Goal: Transaction & Acquisition: Purchase product/service

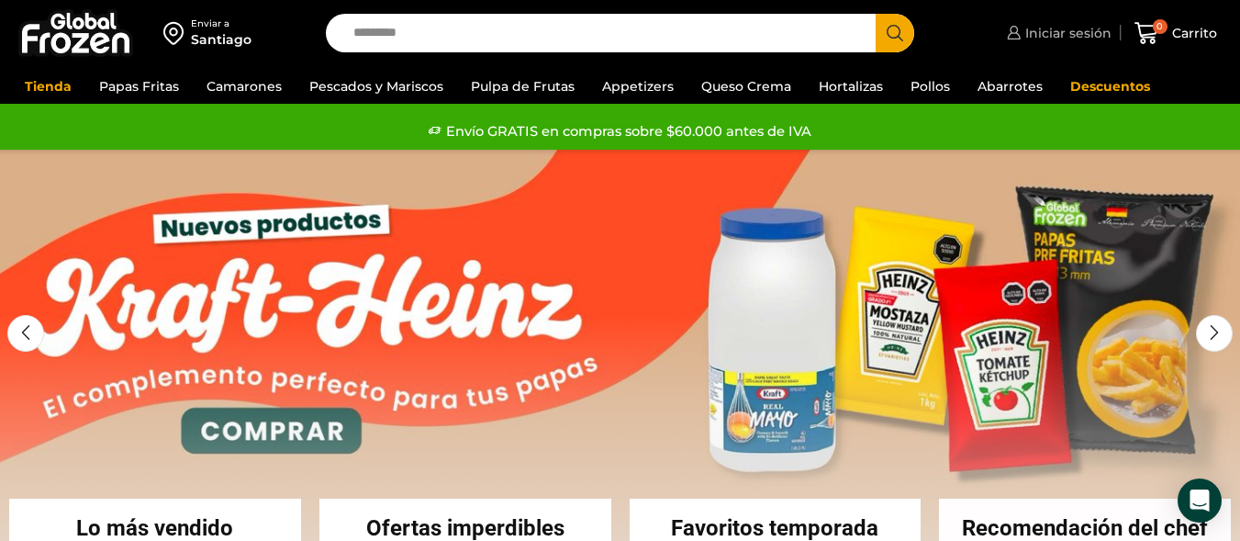
click at [891, 37] on span "Iniciar sesión" at bounding box center [1066, 33] width 91 height 18
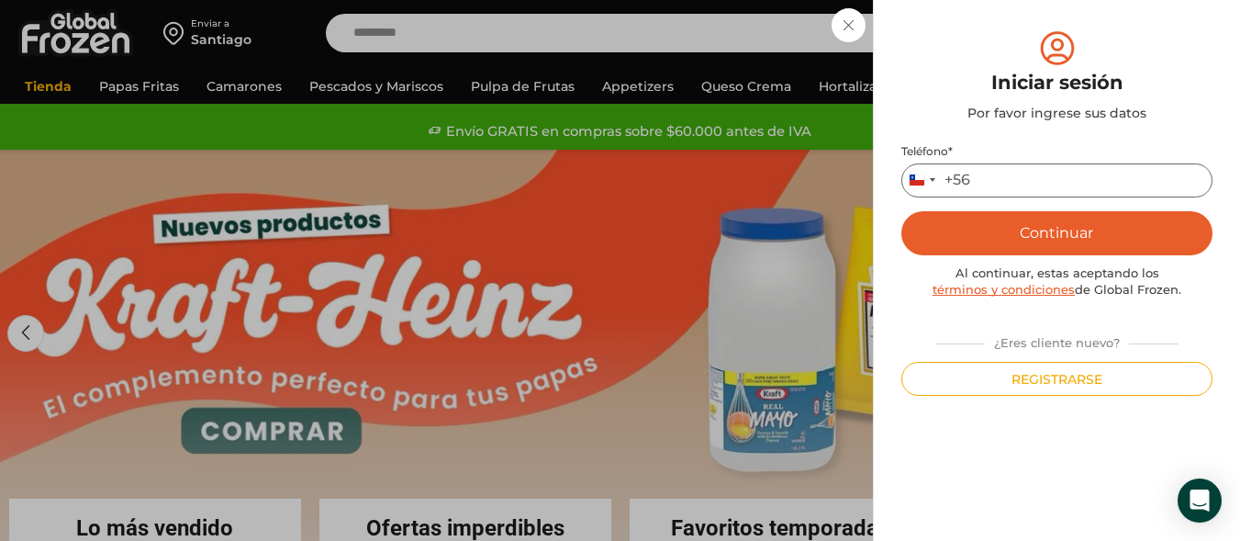
click at [891, 189] on input "Teléfono *" at bounding box center [1056, 180] width 311 height 34
type input "*********"
click at [891, 229] on button "Continuar" at bounding box center [1056, 233] width 311 height 44
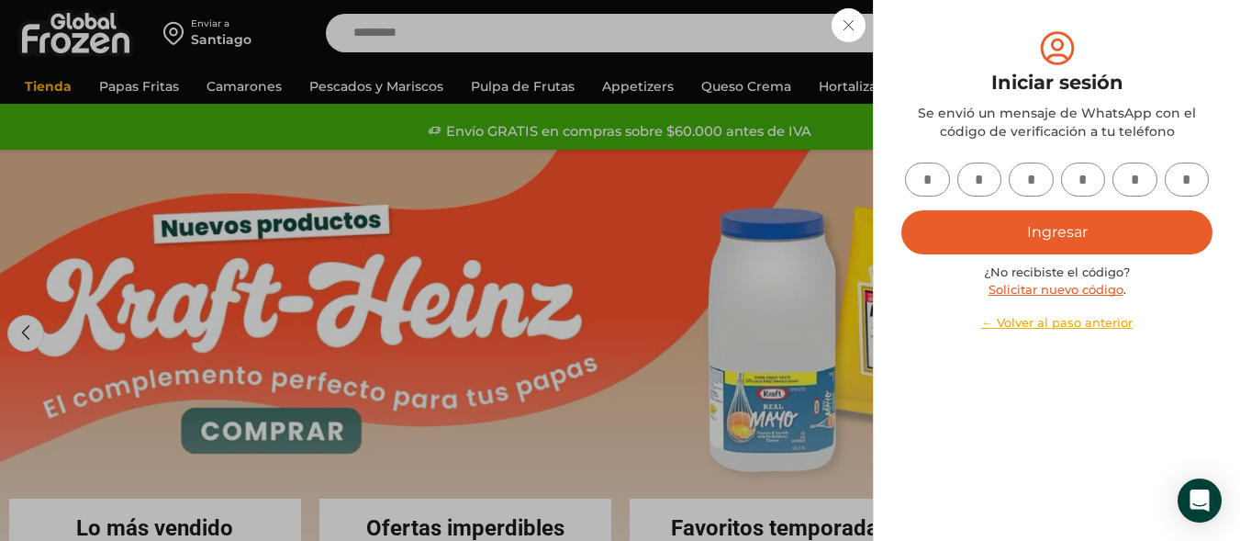
click at [891, 177] on input "text" at bounding box center [927, 179] width 45 height 34
type input "*"
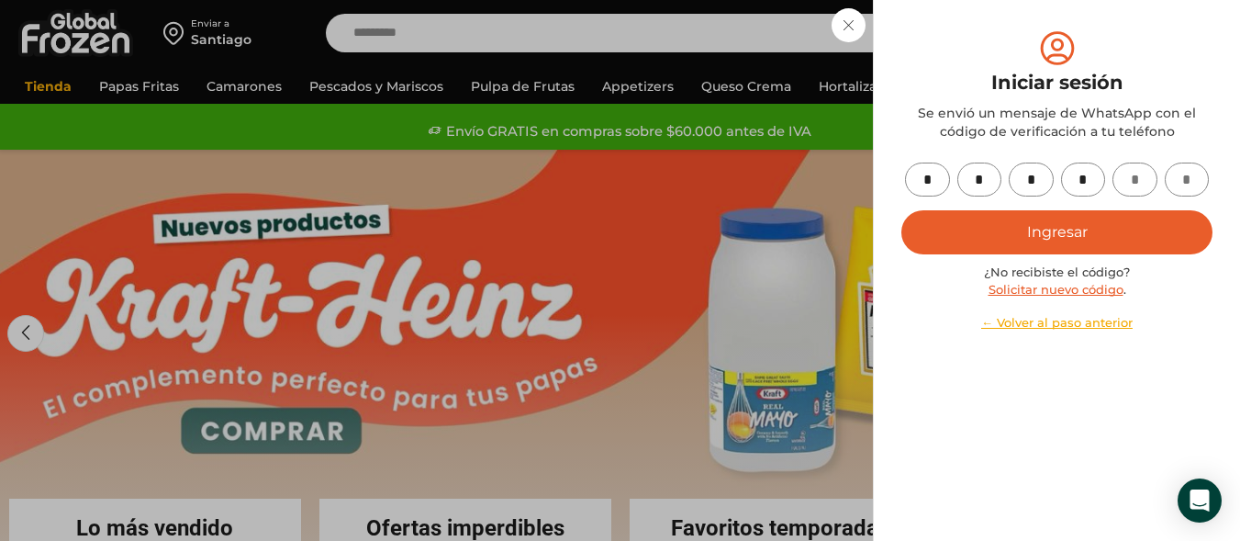
type input "*"
click at [891, 238] on button "Ingresar" at bounding box center [1056, 232] width 311 height 44
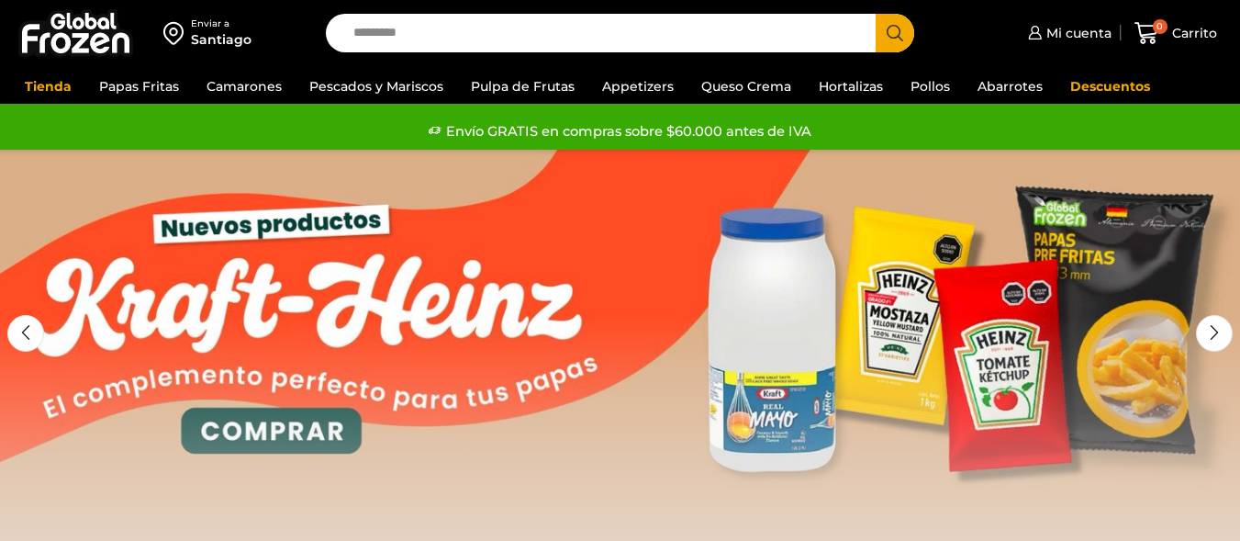
click at [478, 40] on input "Search input" at bounding box center [605, 33] width 522 height 39
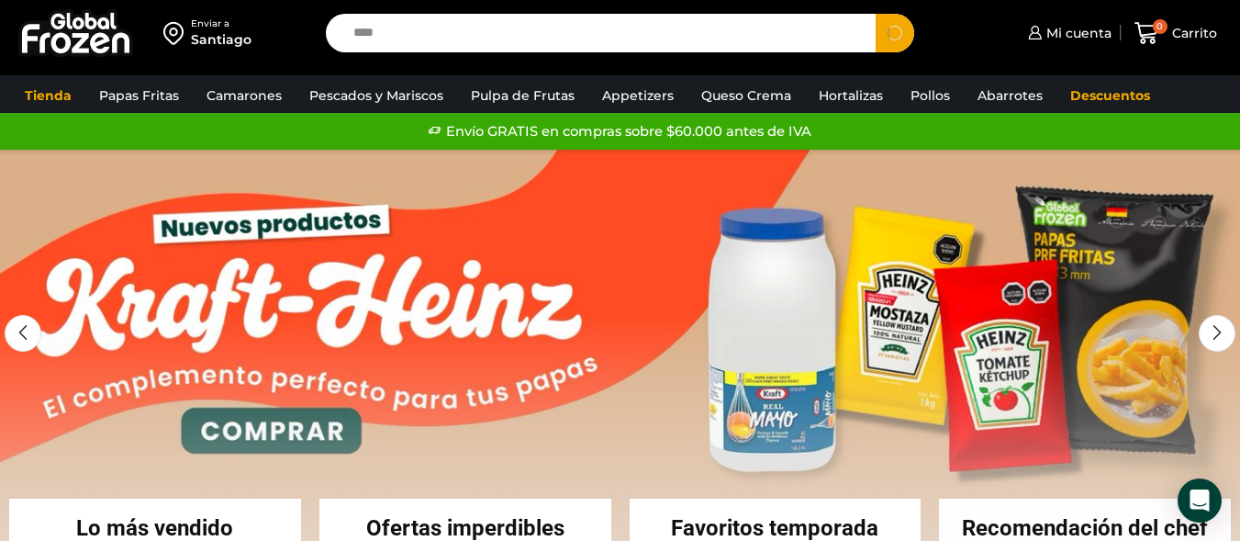
type input "****"
click at [876, 14] on button "Search" at bounding box center [895, 33] width 39 height 39
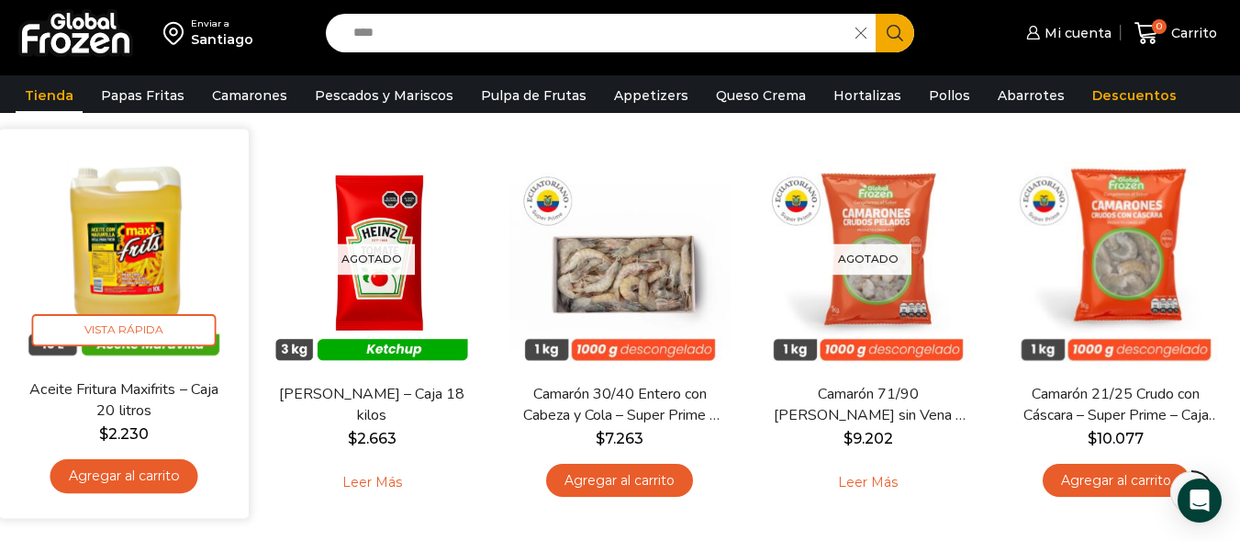
scroll to position [184, 0]
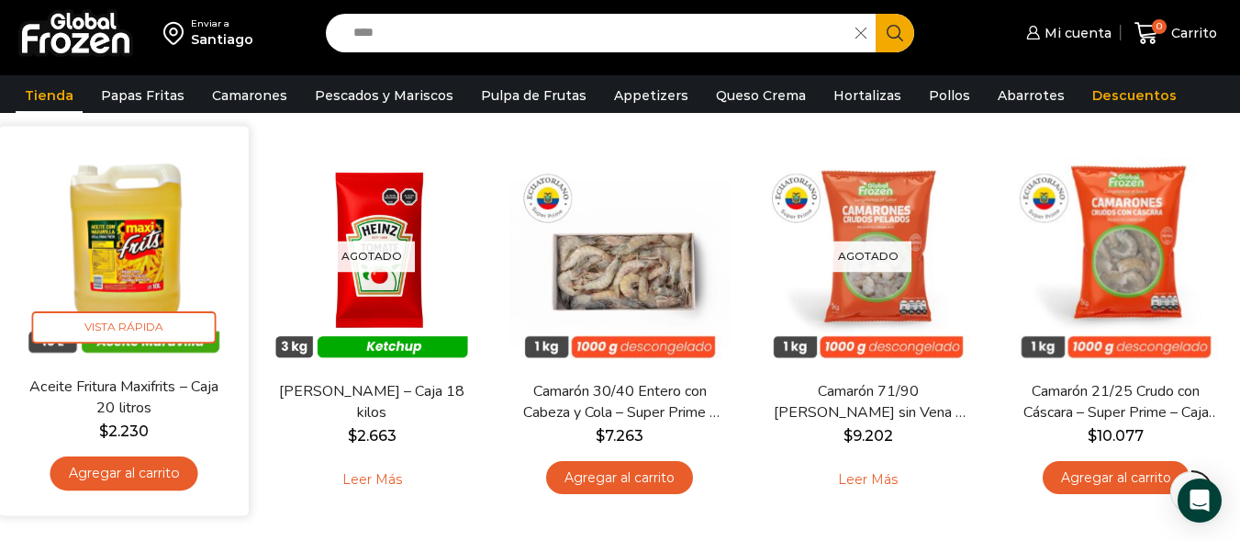
click at [139, 396] on link "Aceite Fritura Maxifrits – Caja 20 litros" at bounding box center [124, 397] width 200 height 43
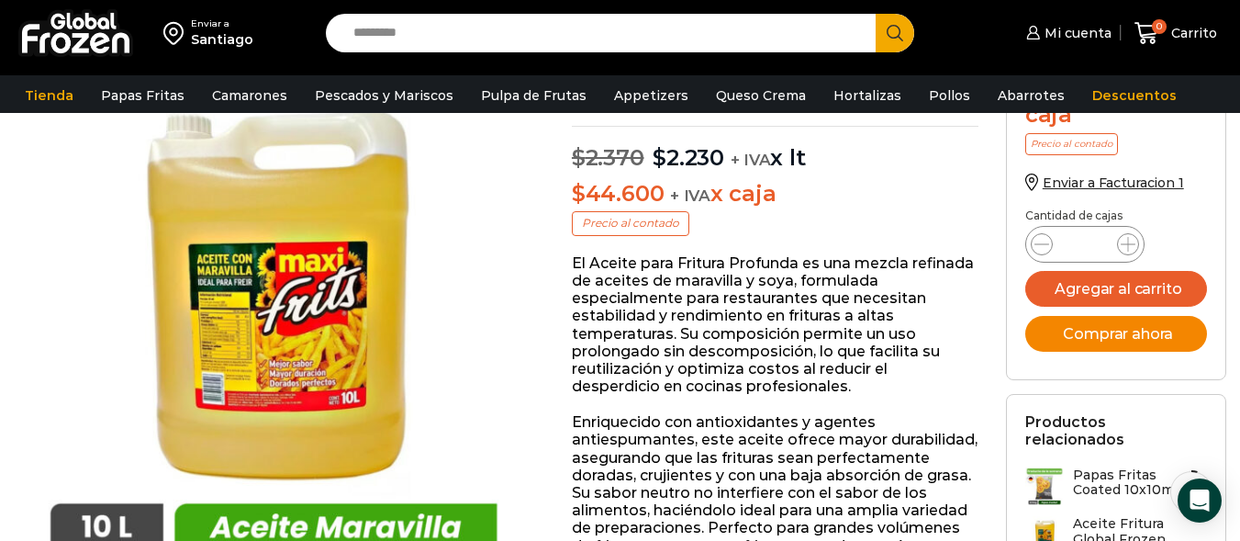
scroll to position [92, 0]
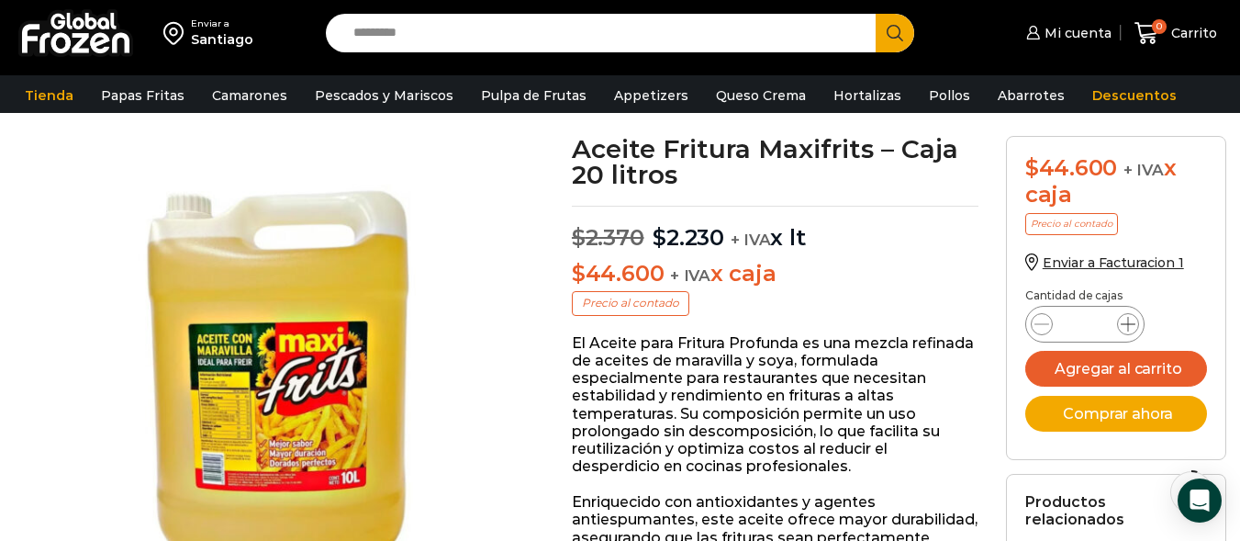
click at [1128, 319] on icon at bounding box center [1128, 324] width 15 height 15
type input "*"
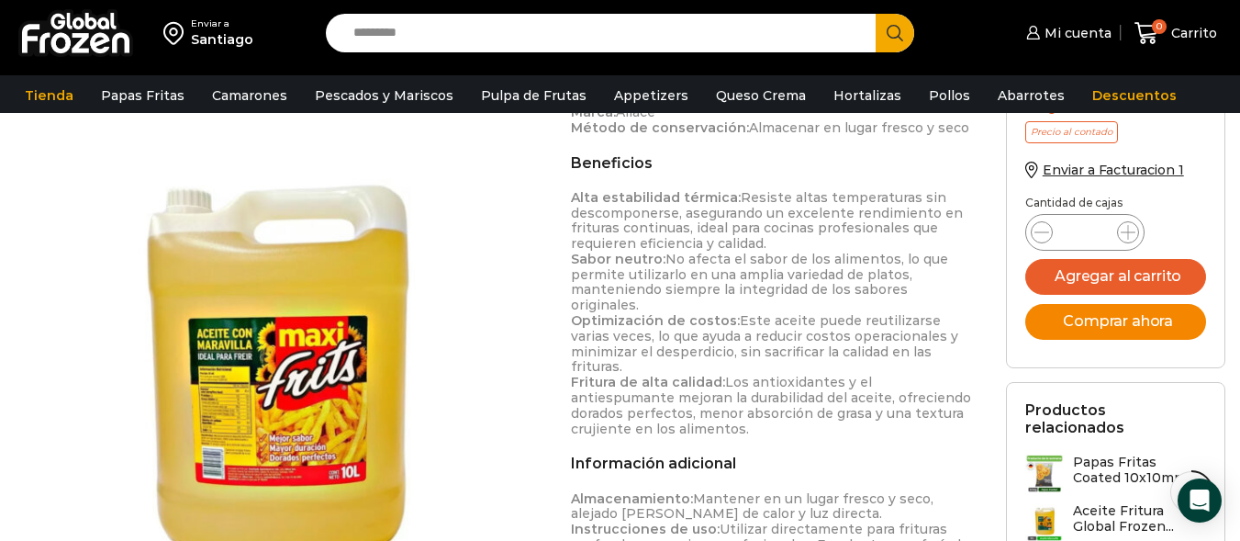
scroll to position [734, 0]
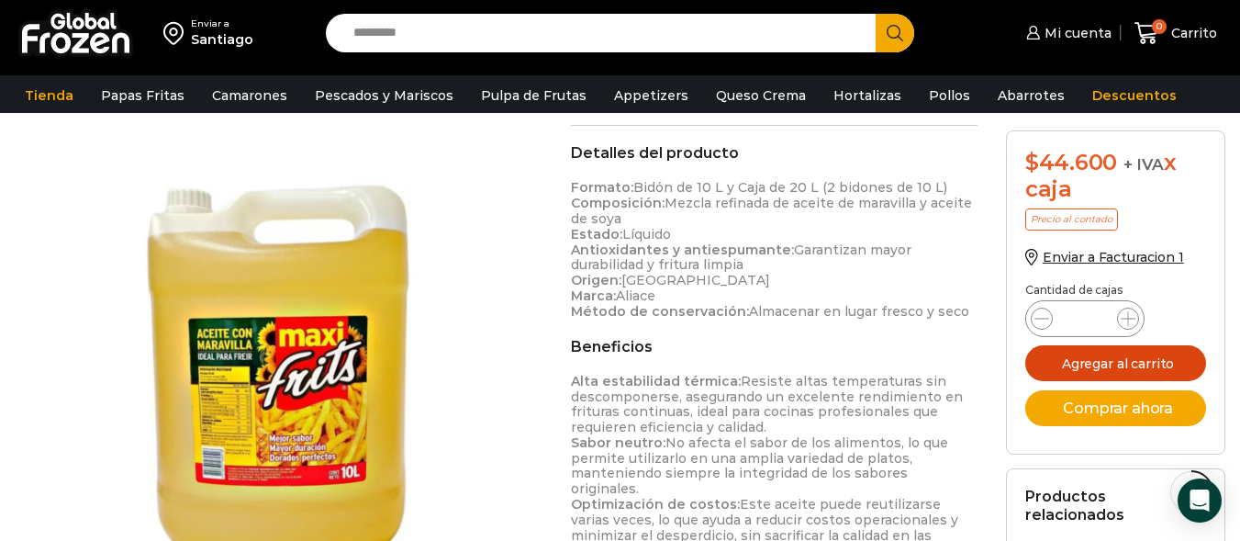
click at [1117, 361] on button "Agregar al carrito" at bounding box center [1116, 363] width 182 height 36
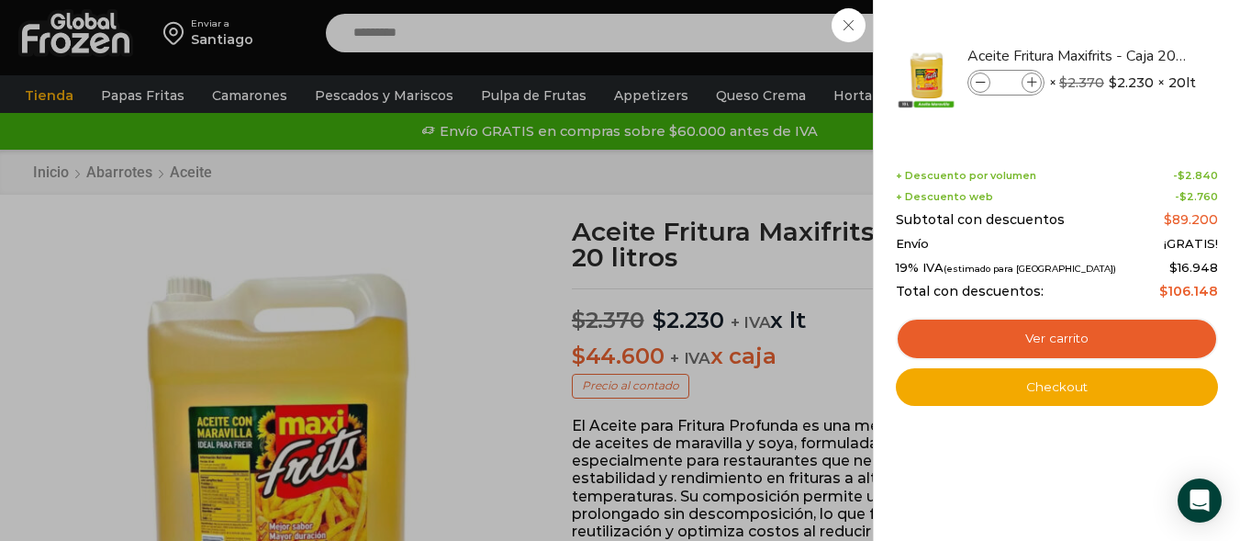
scroll to position [0, 0]
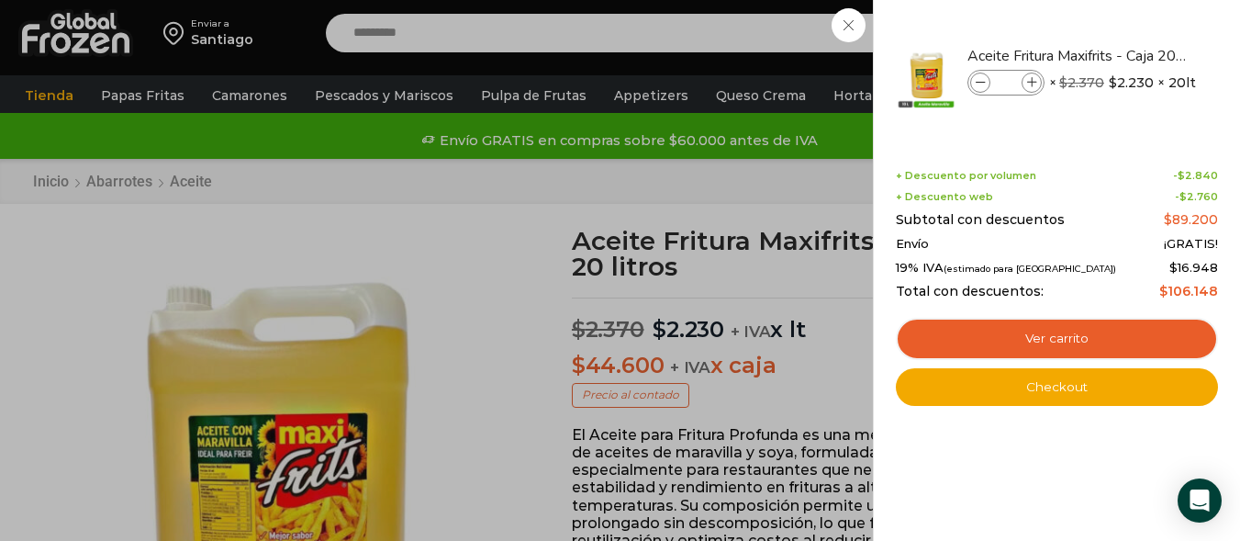
click at [990, 184] on div "+ Descuento por volumen - $ 2.840 + Descuento web - $ 2.760 Subtotal con descue…" at bounding box center [1057, 234] width 322 height 129
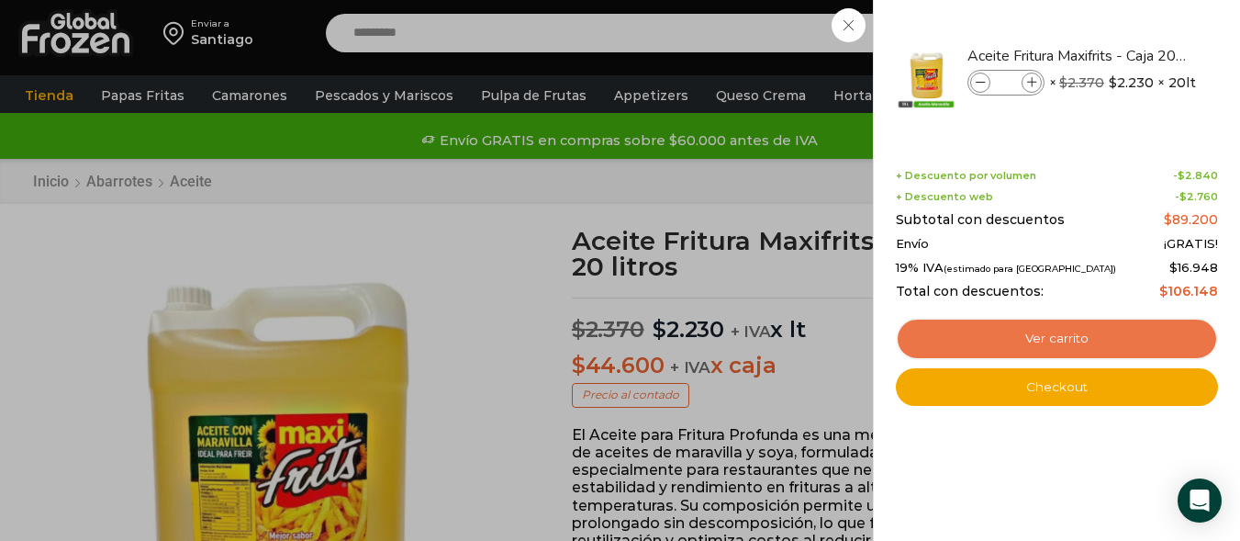
click at [1072, 343] on link "Ver carrito" at bounding box center [1057, 339] width 322 height 42
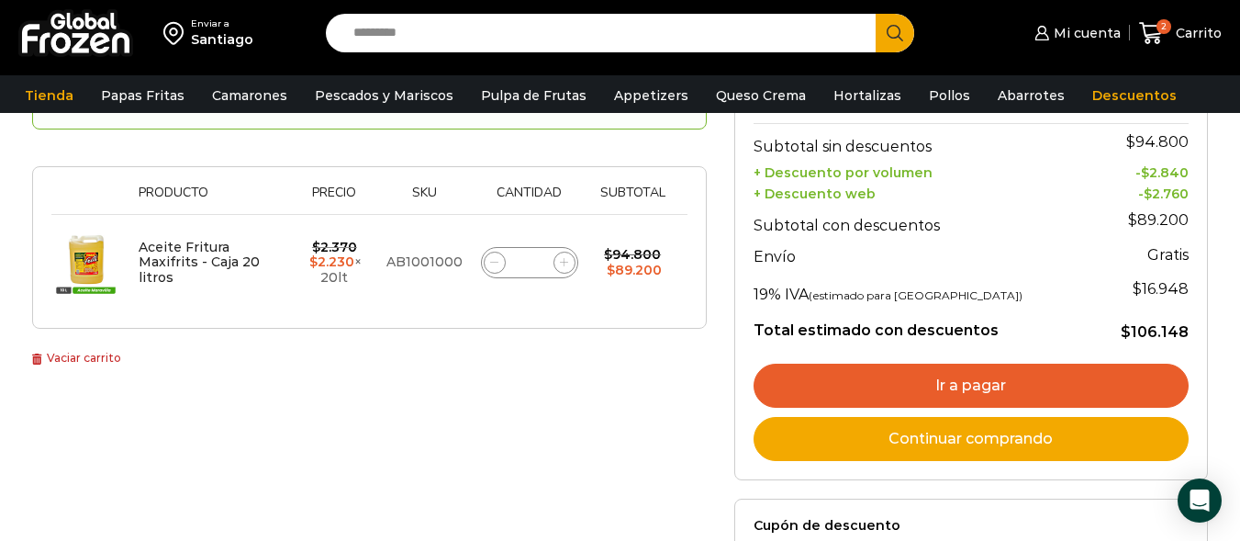
scroll to position [367, 0]
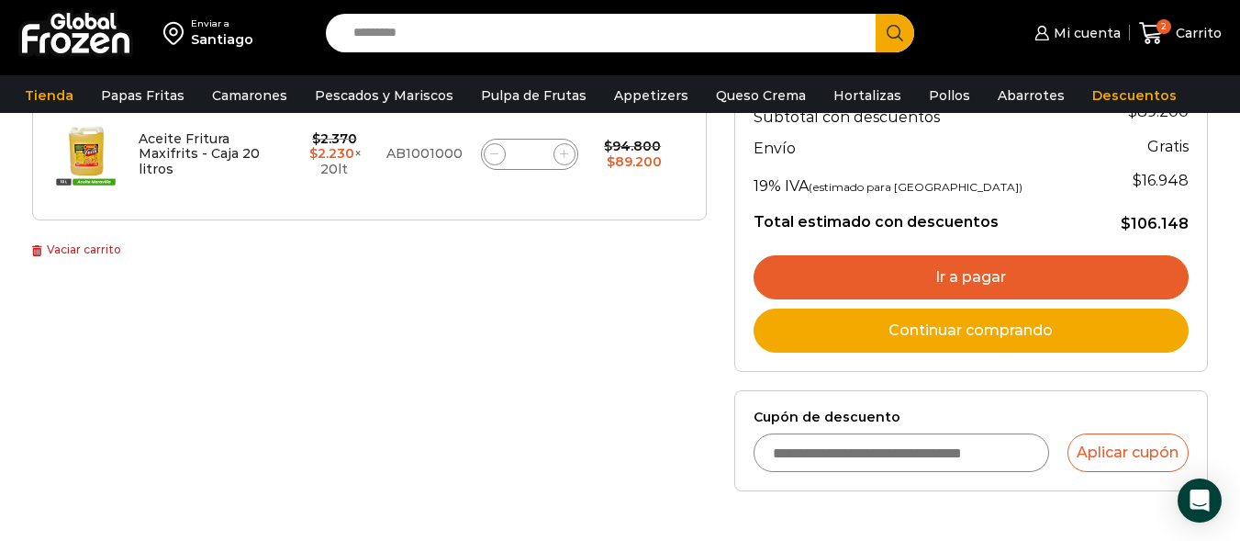
drag, startPoint x: 976, startPoint y: 462, endPoint x: 978, endPoint y: 471, distance: 9.6
click at [977, 462] on input "Cupón de descuento" at bounding box center [901, 452] width 296 height 39
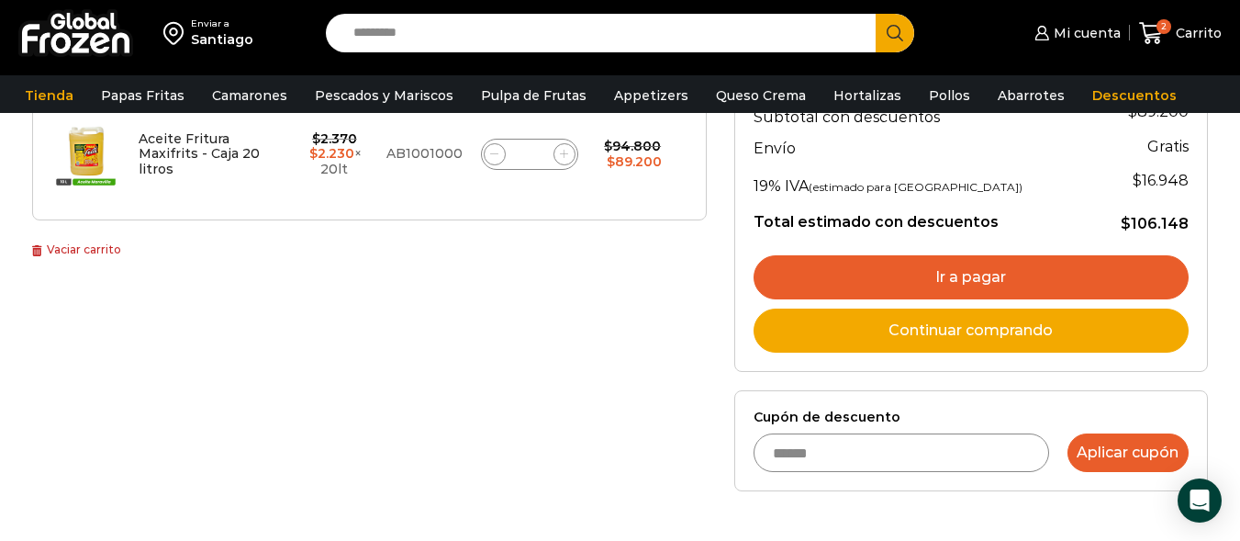
type input "******"
click at [1102, 446] on button "Aplicar cupón" at bounding box center [1127, 452] width 121 height 39
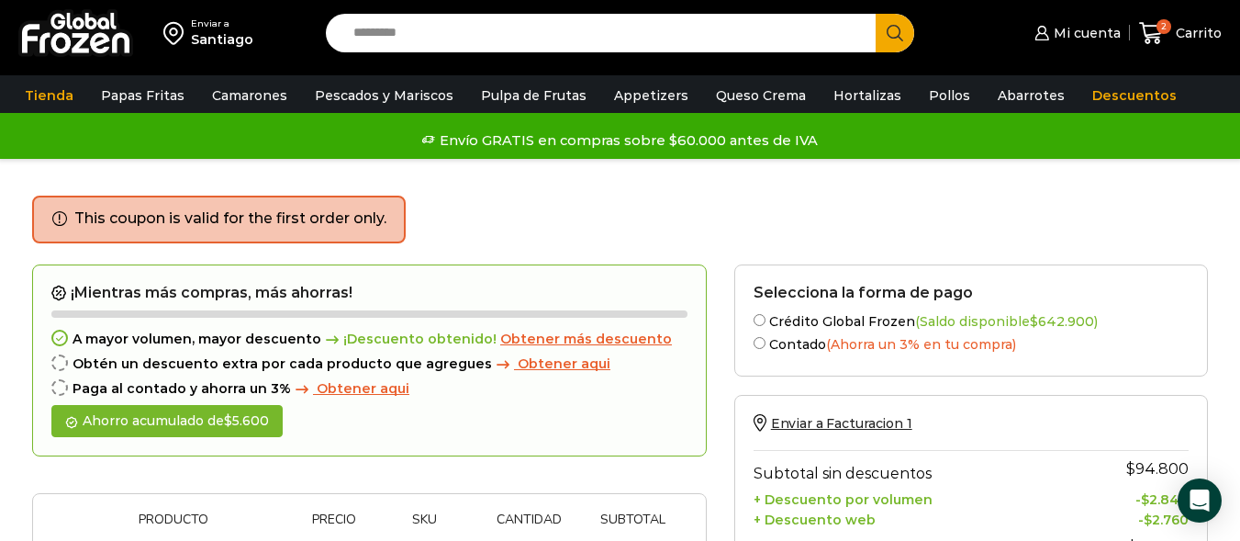
scroll to position [184, 0]
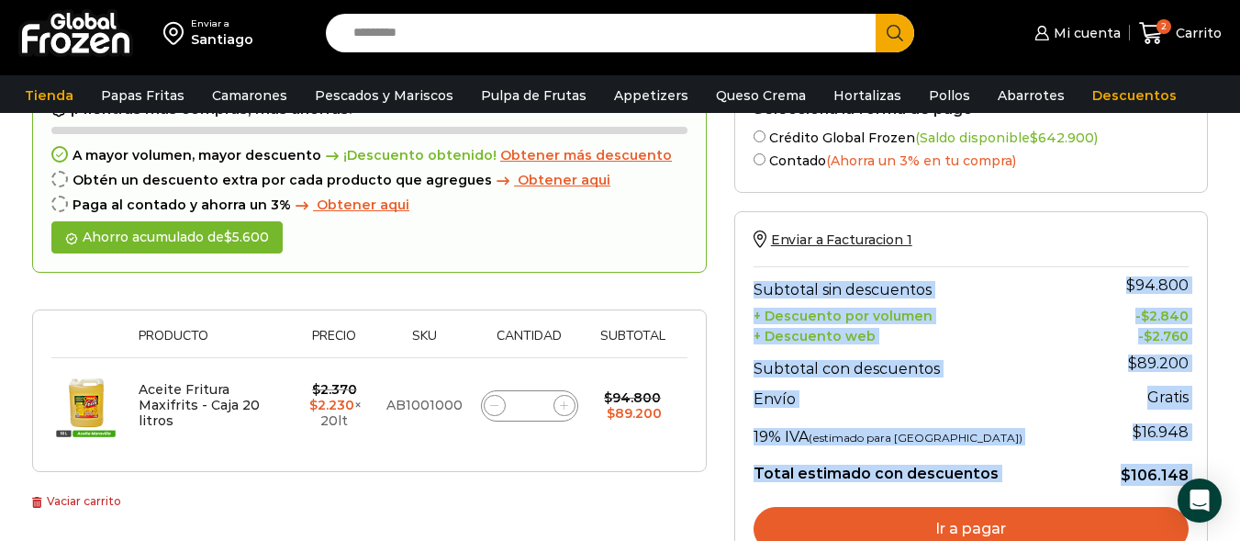
drag, startPoint x: 751, startPoint y: 282, endPoint x: 1173, endPoint y: 486, distance: 469.2
click at [1173, 486] on div "Enviar a Facturacion 1 Subtotal sin descuentos $ 94.800 + Descuento por volumen…" at bounding box center [971, 416] width 474 height 411
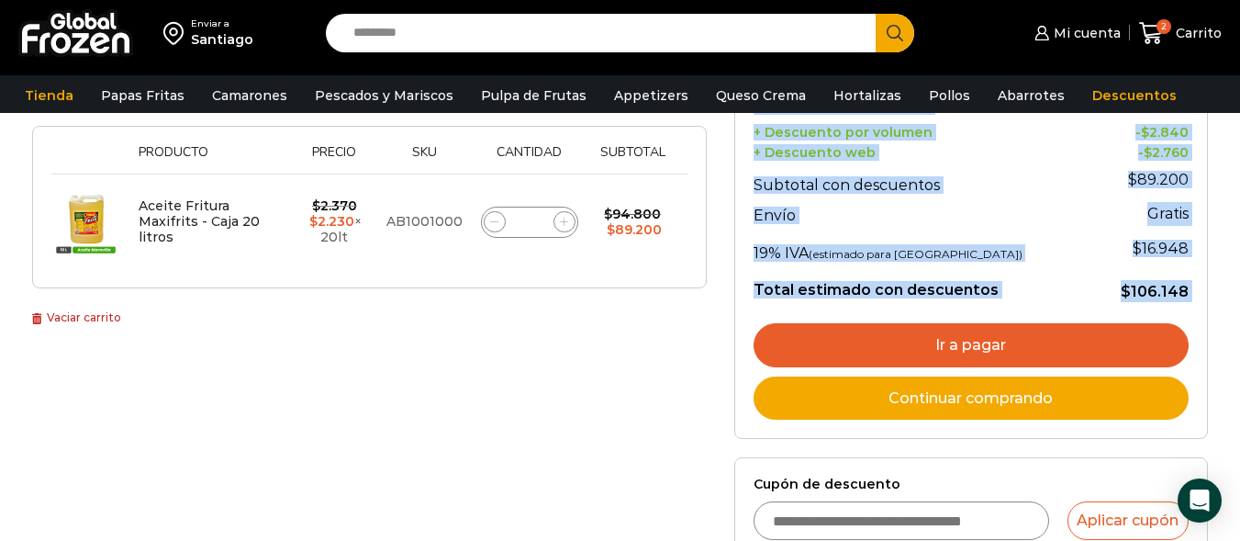
click at [570, 400] on div "¡Mientras más compras, más ahorras! A mayor volumen, mayor descuento ¡Descuento…" at bounding box center [369, 237] width 702 height 681
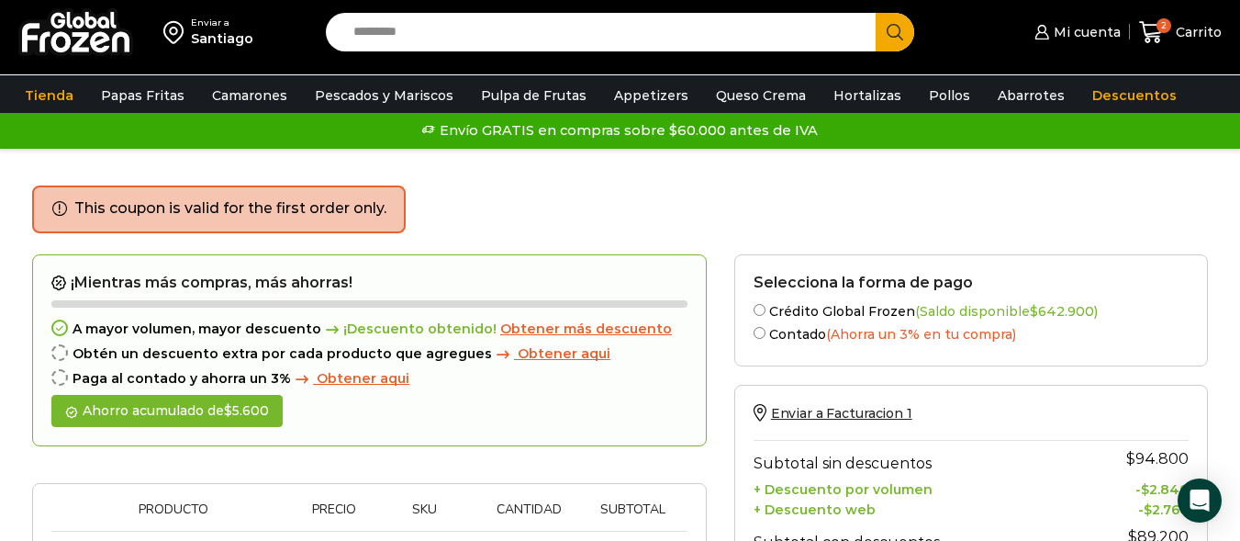
scroll to position [0, 0]
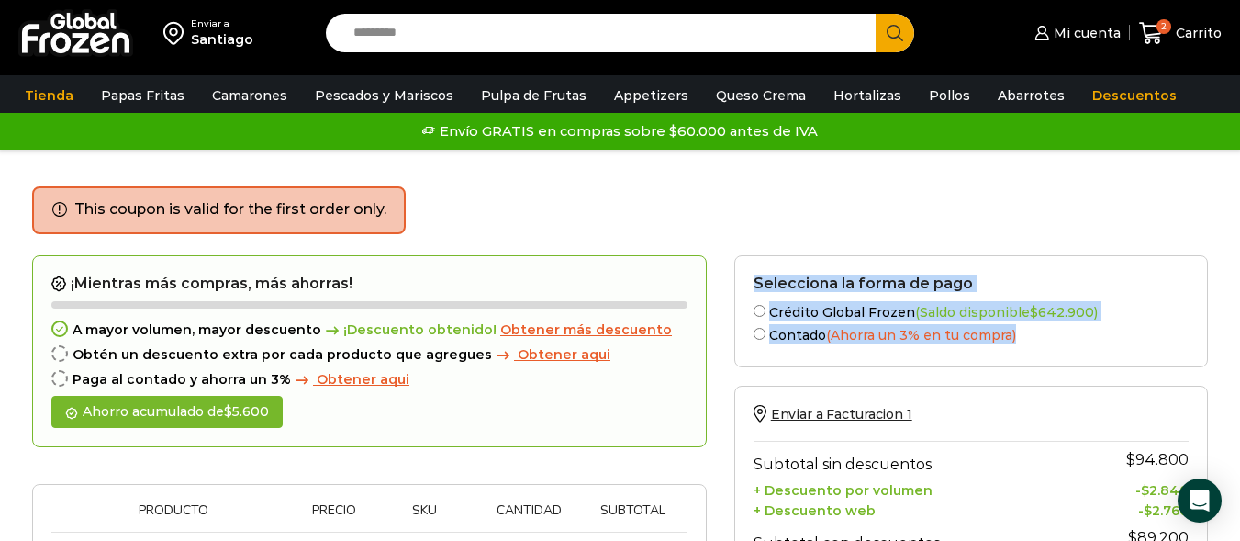
drag, startPoint x: 753, startPoint y: 286, endPoint x: 1052, endPoint y: 333, distance: 301.9
click at [1052, 333] on form "Selecciona la forma de pago Crédito Global Frozen (Saldo disponible $ 642.900 )…" at bounding box center [971, 311] width 474 height 113
click at [1044, 333] on label "Contado (Ahorra un 3% en tu compra)" at bounding box center [970, 333] width 435 height 19
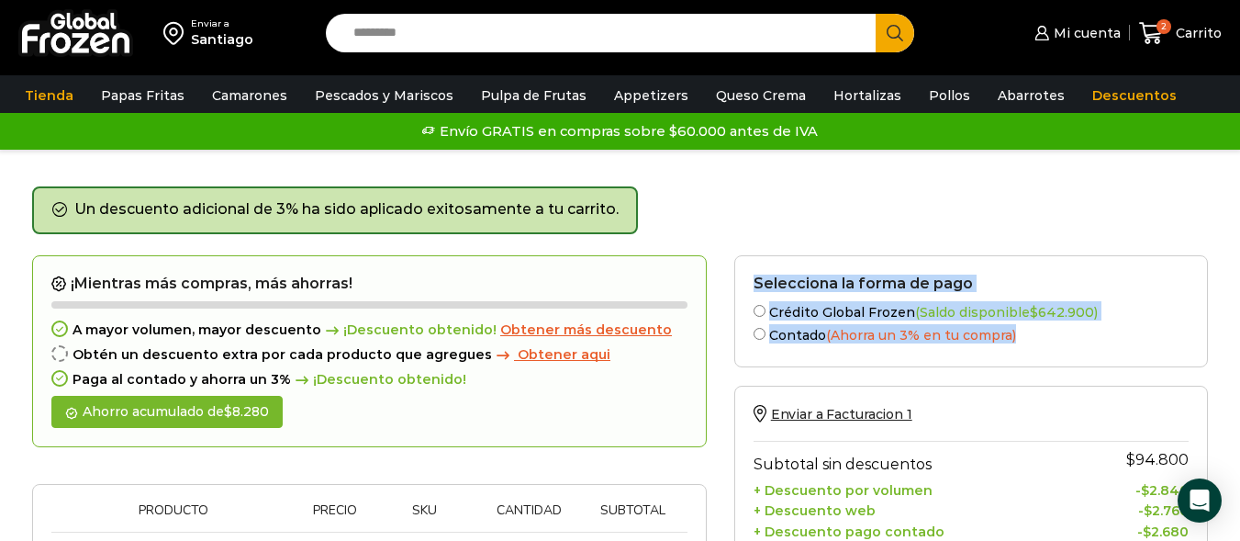
drag, startPoint x: 754, startPoint y: 281, endPoint x: 1021, endPoint y: 342, distance: 273.2
click at [1021, 342] on form "Selecciona la forma de pago Crédito Global Frozen (Saldo disponible $ 642.900 )…" at bounding box center [971, 311] width 474 height 113
click at [1021, 342] on label "Contado (Ahorra un 3% en tu compra)" at bounding box center [970, 333] width 435 height 19
drag, startPoint x: 1021, startPoint y: 342, endPoint x: 752, endPoint y: 280, distance: 276.1
click at [752, 280] on form "Selecciona la forma de pago Crédito Global Frozen (Saldo disponible $ 642.900 )…" at bounding box center [971, 311] width 474 height 113
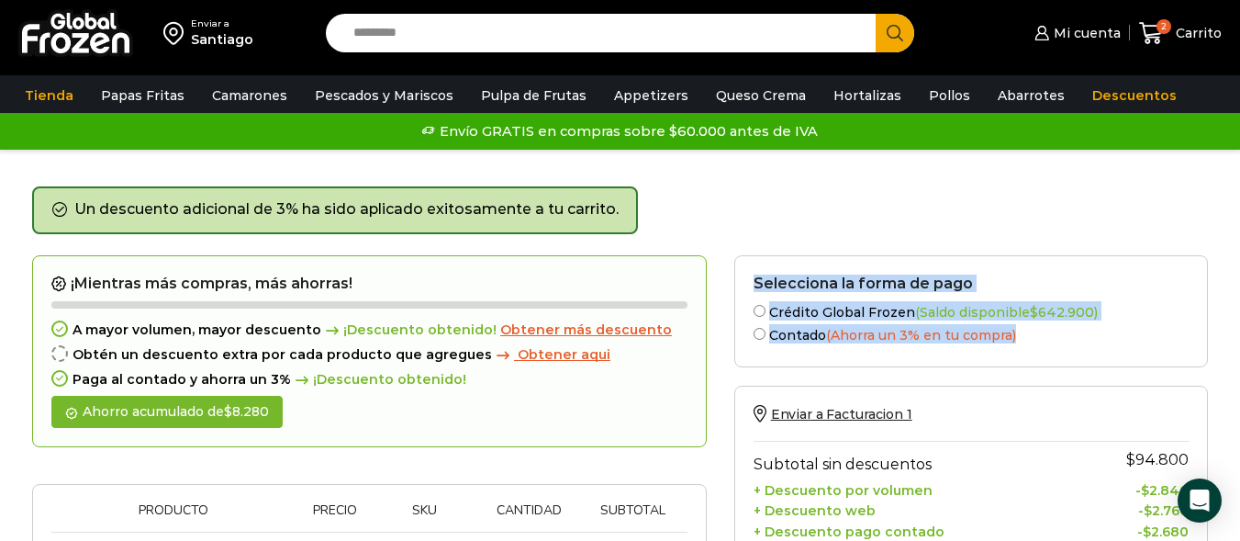
click at [752, 280] on form "Selecciona la forma de pago Crédito Global Frozen (Saldo disponible $ 642.900 )…" at bounding box center [971, 311] width 474 height 113
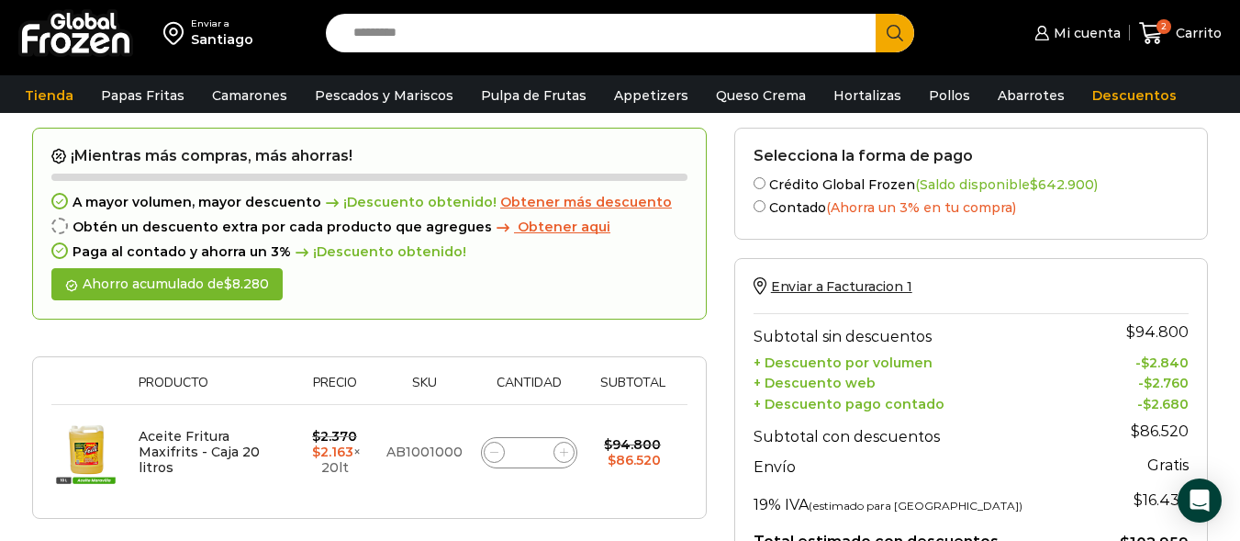
scroll to position [92, 0]
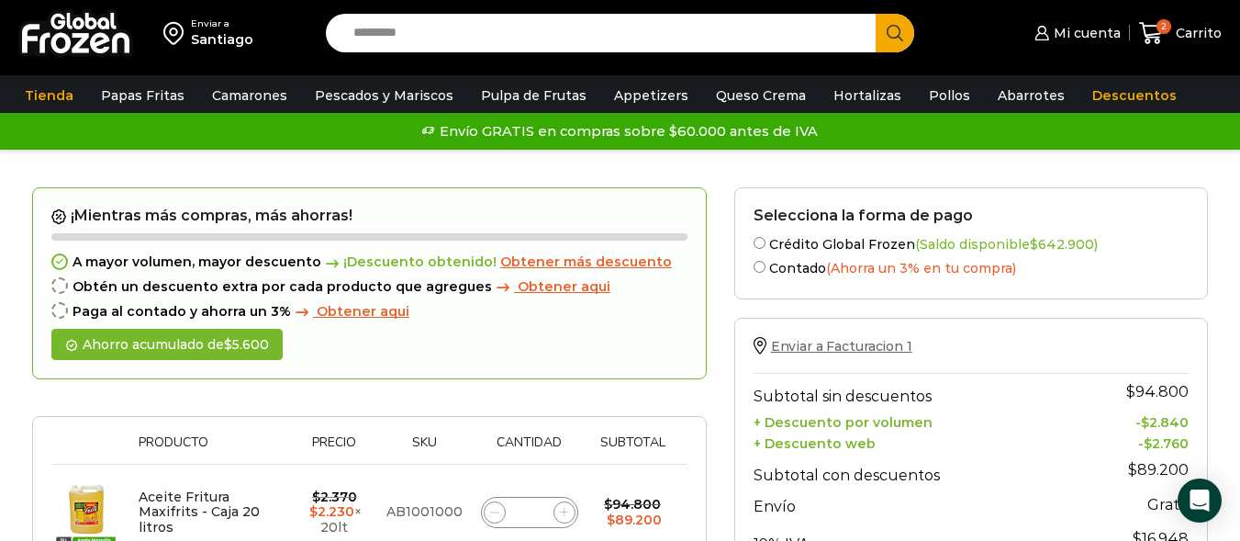
click at [875, 348] on span "Enviar a Facturacion 1" at bounding box center [841, 346] width 141 height 17
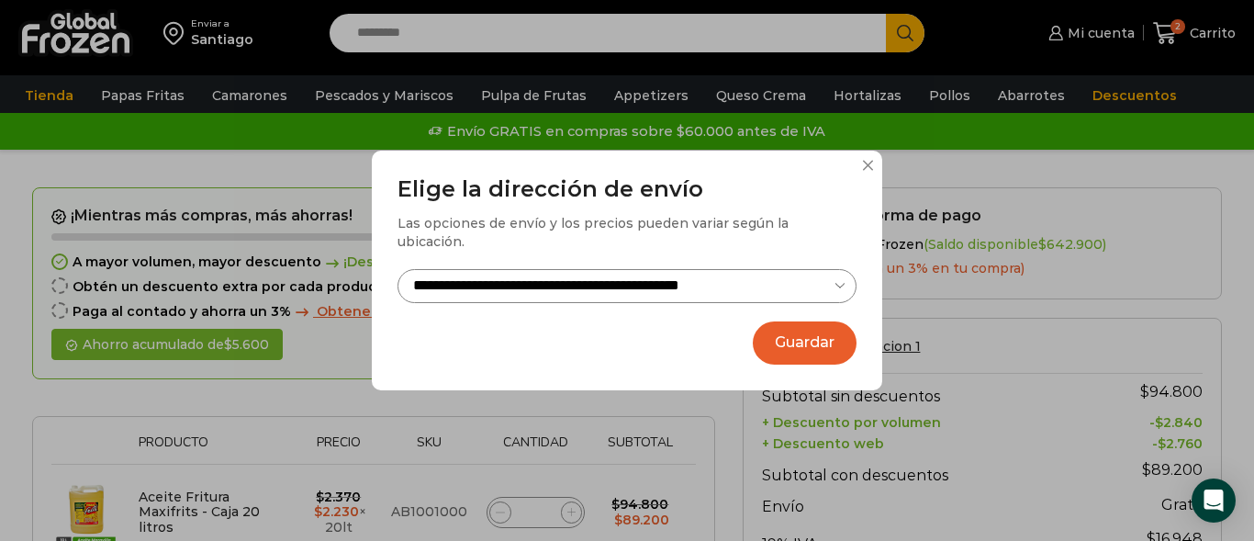
click at [867, 171] on button at bounding box center [867, 165] width 11 height 11
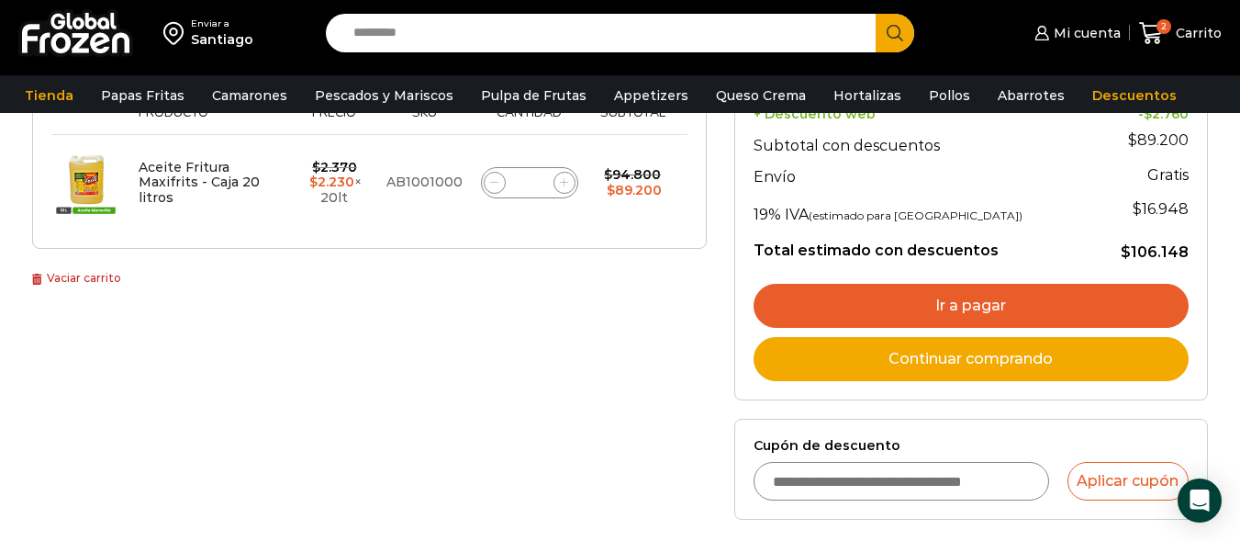
scroll to position [367, 0]
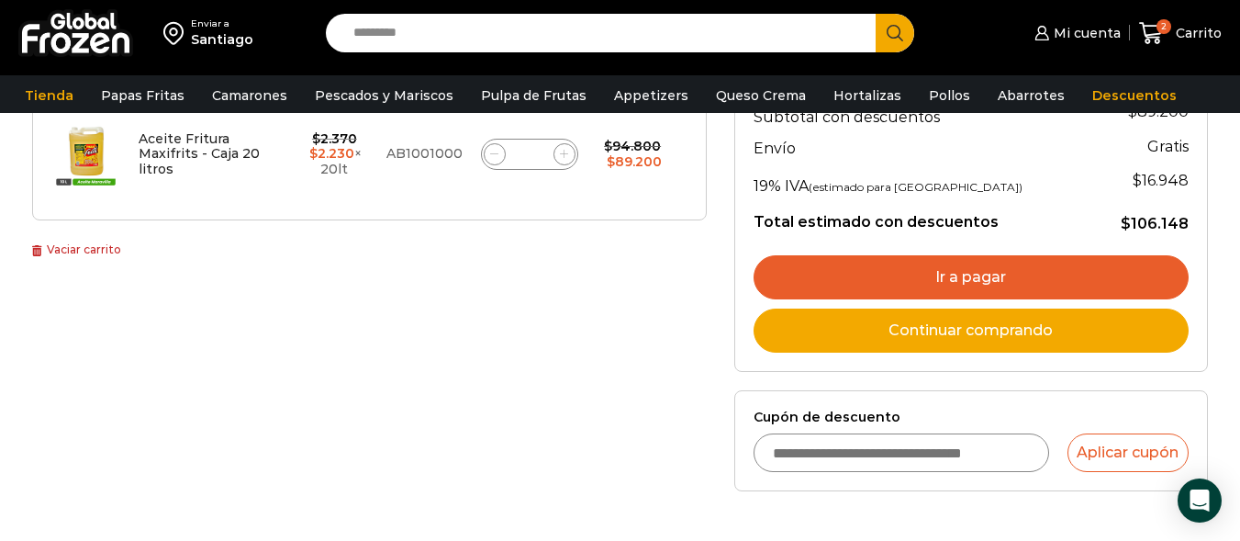
click at [1068, 285] on link "Ir a pagar" at bounding box center [970, 277] width 435 height 44
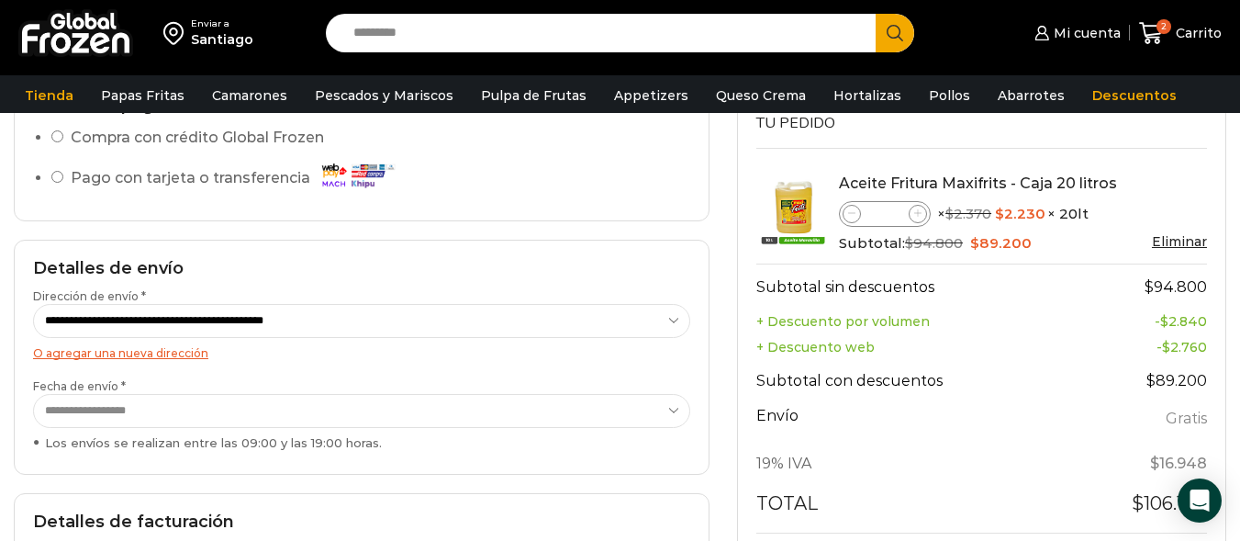
scroll to position [275, 0]
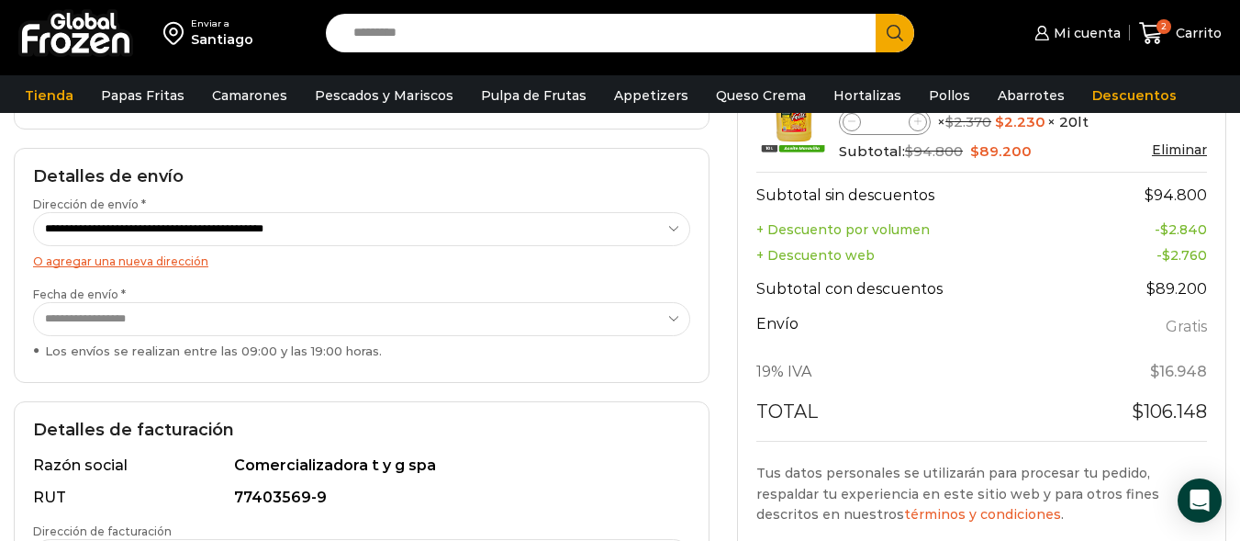
click at [590, 318] on select "**********" at bounding box center [361, 319] width 657 height 34
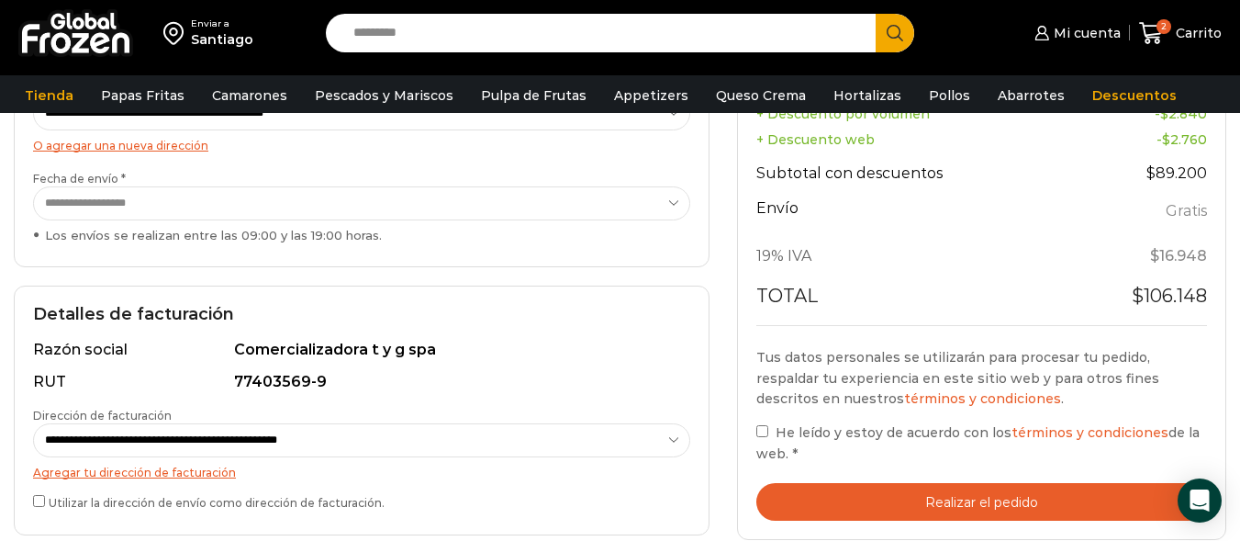
scroll to position [482, 0]
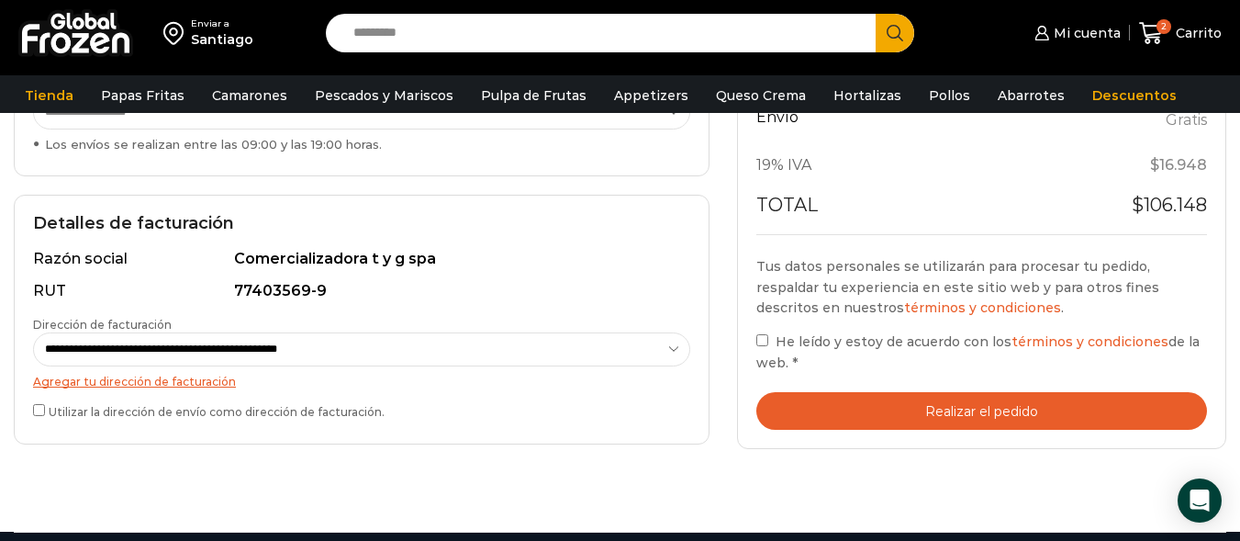
click at [908, 408] on button "Realizar el pedido" at bounding box center [981, 411] width 451 height 38
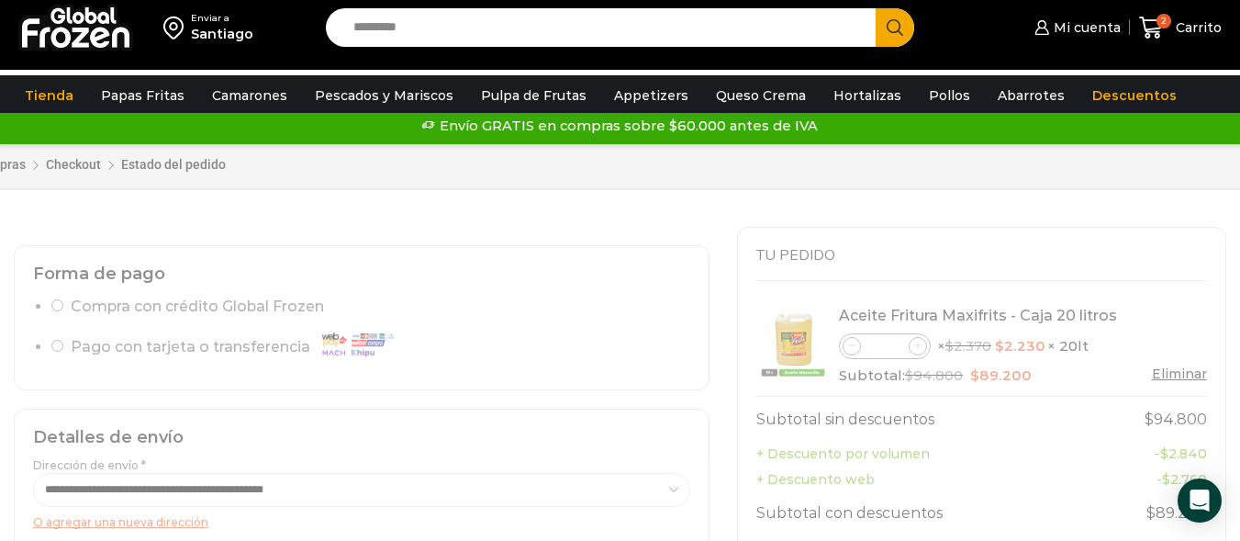
scroll to position [0, 0]
